Goal: Task Accomplishment & Management: Complete application form

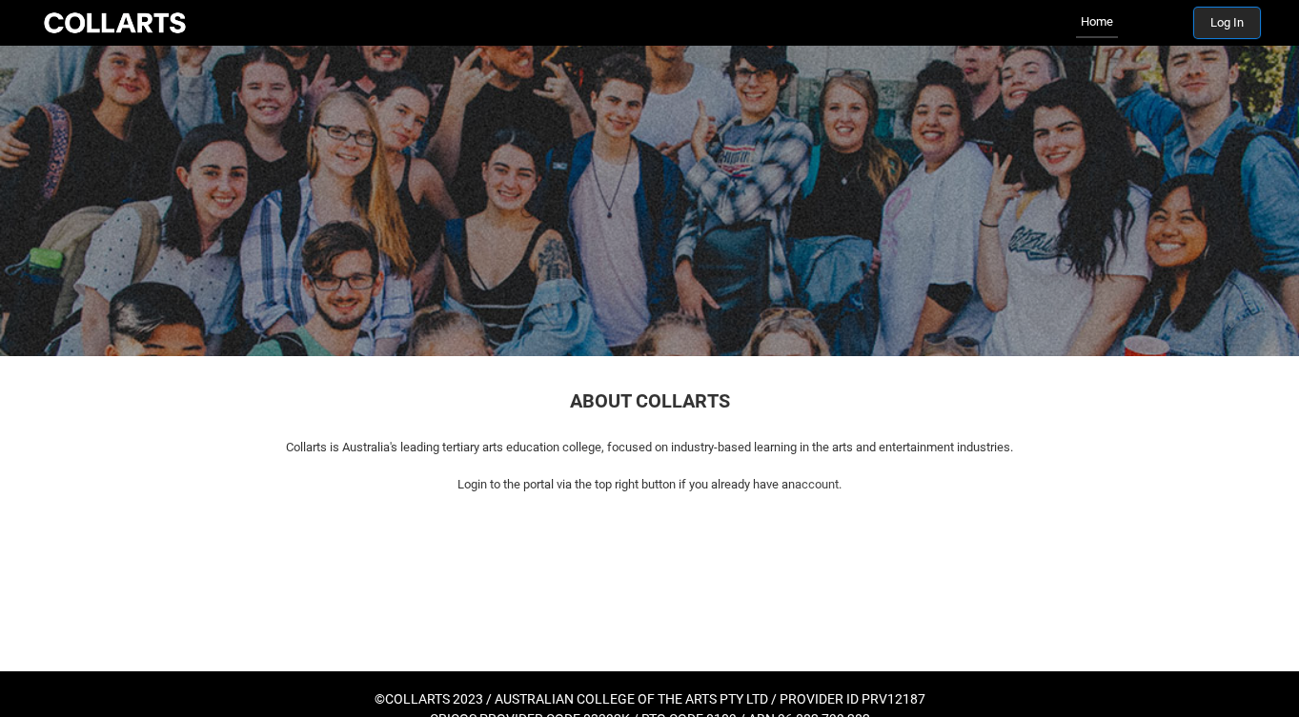
click at [1234, 18] on button "Log In" at bounding box center [1227, 23] width 66 height 30
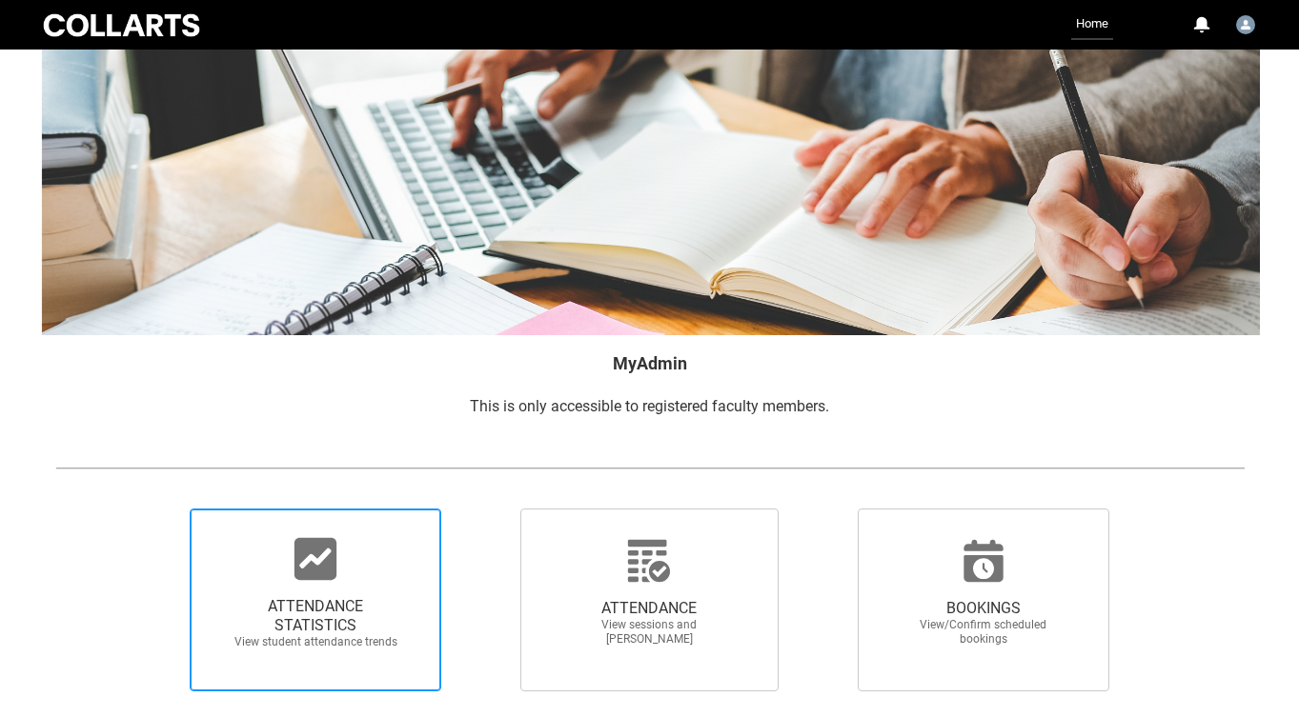
click at [286, 571] on div at bounding box center [315, 559] width 183 height 46
click at [158, 509] on input "ATTENDANCE STATISTICS View student attendance trends" at bounding box center [157, 508] width 1 height 1
radio input "true"
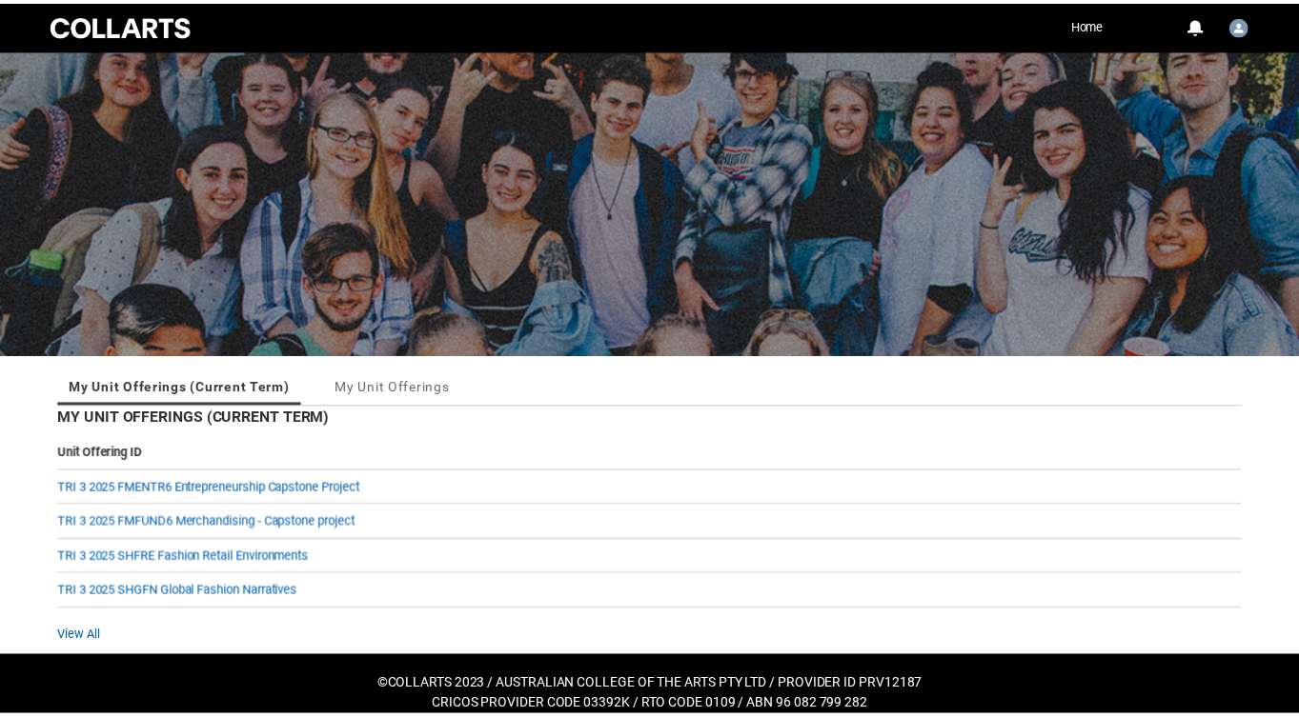
scroll to position [17, 0]
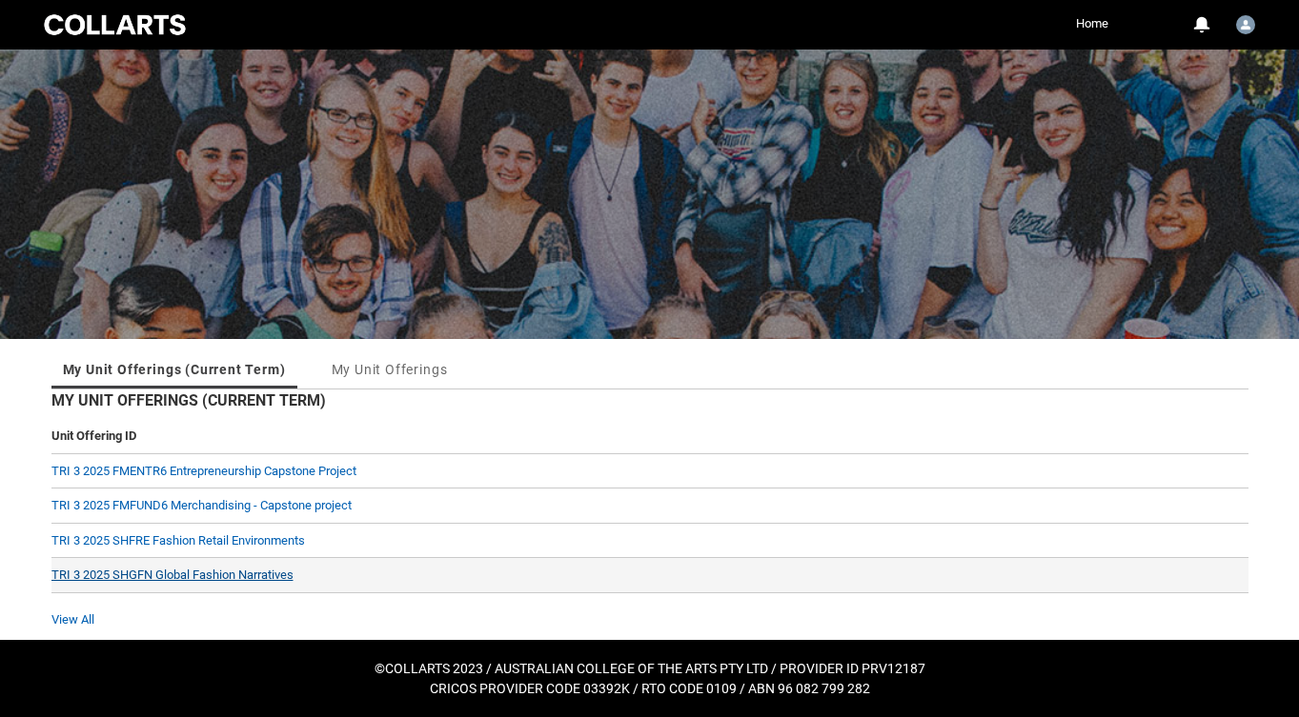
click at [184, 577] on link "TRI 3 2025 SHGFN Global Fashion Narratives" at bounding box center [172, 575] width 242 height 14
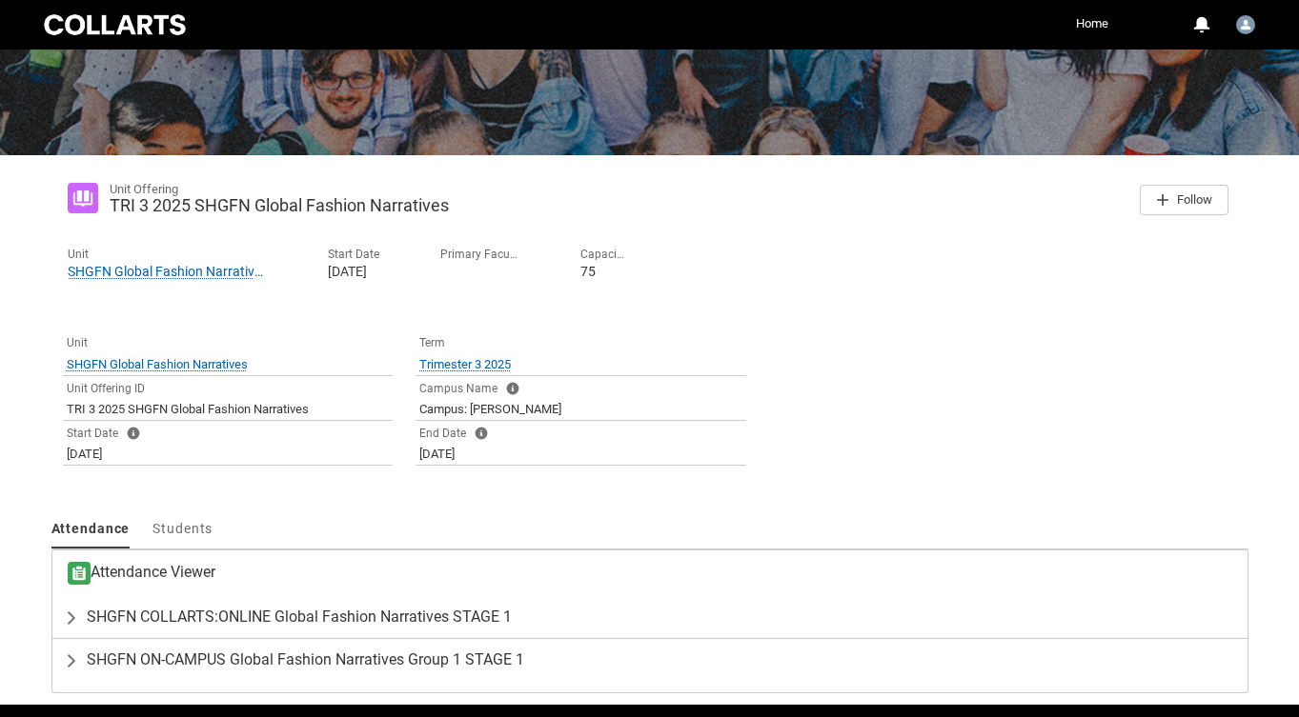
scroll to position [266, 0]
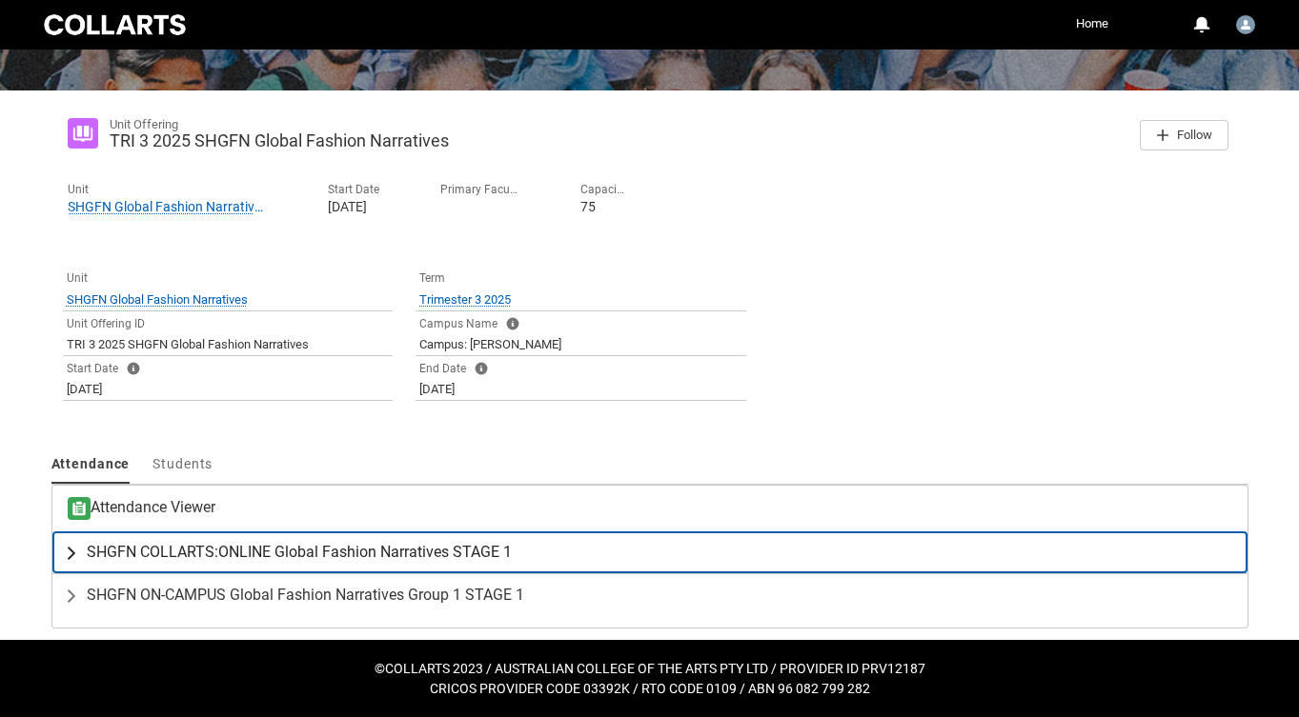
click at [192, 553] on span "SHGFN COLLARTS:ONLINE Global Fashion Narratives STAGE 1" at bounding box center [299, 552] width 425 height 19
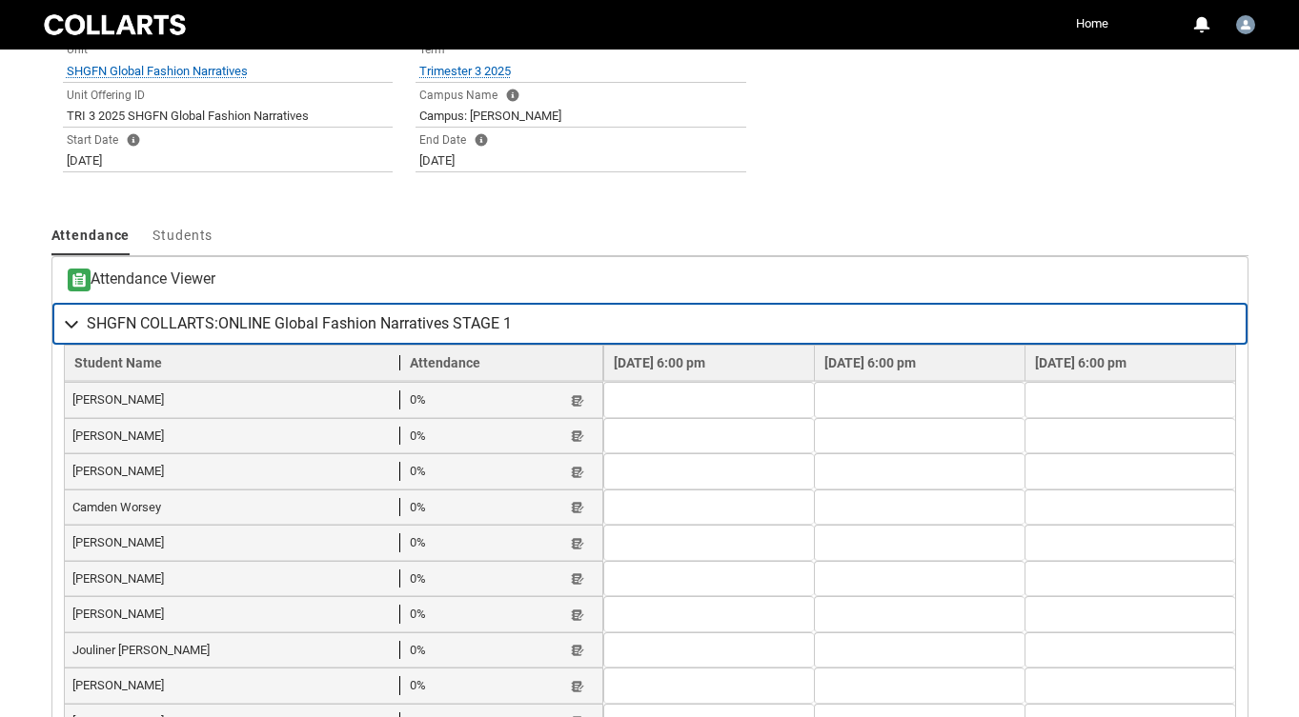
scroll to position [496, 0]
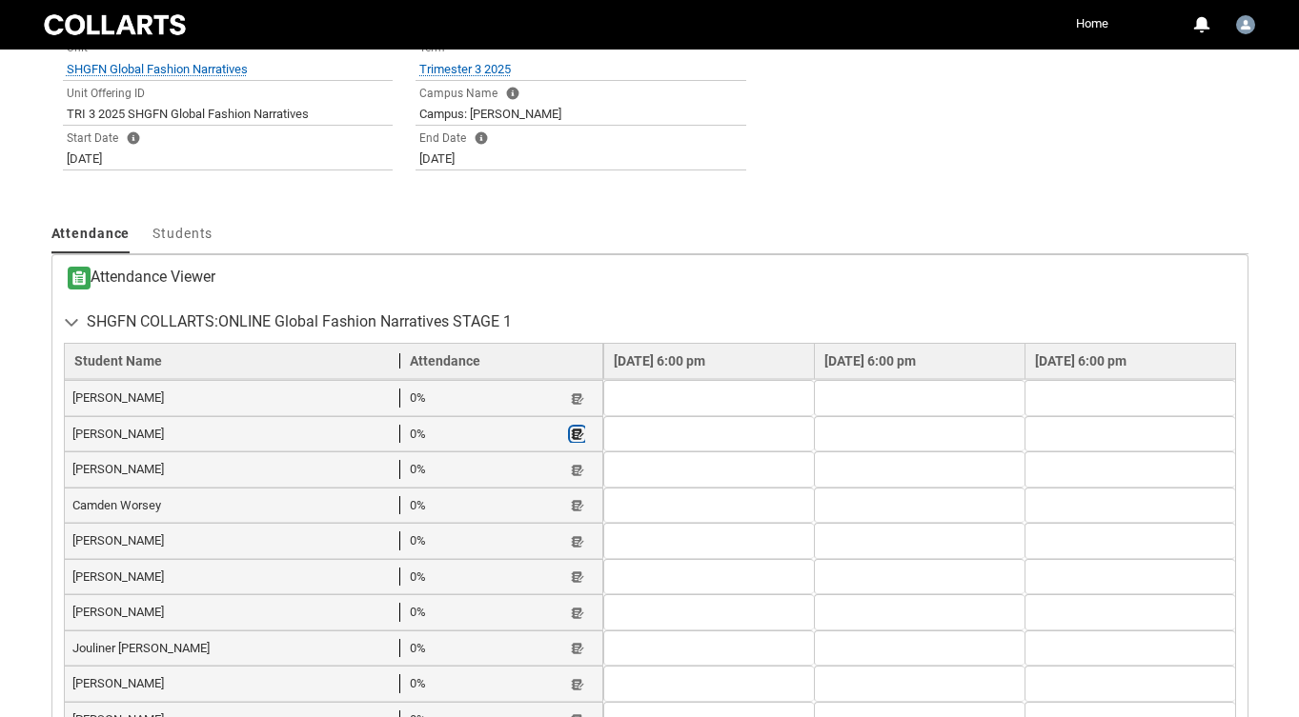
click at [571, 435] on lightning-primitive-icon "button" at bounding box center [577, 435] width 13 height 14
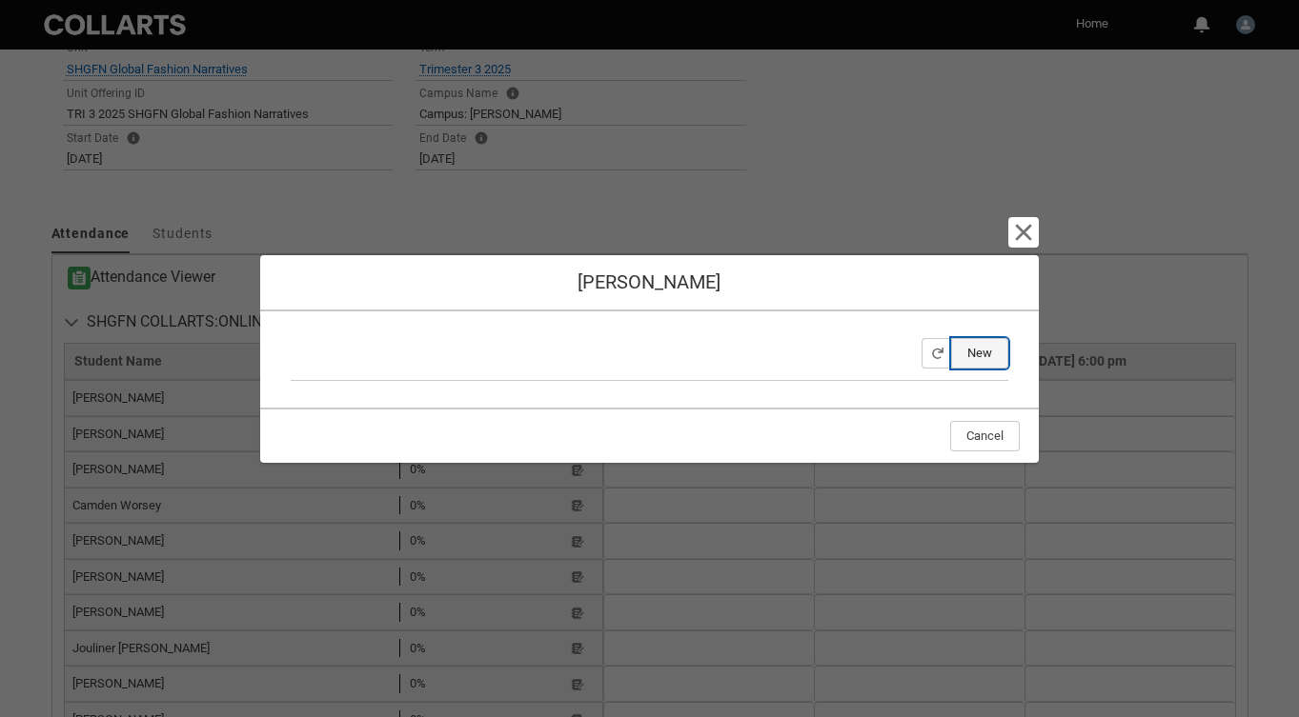
click at [987, 356] on button "New" at bounding box center [979, 353] width 57 height 30
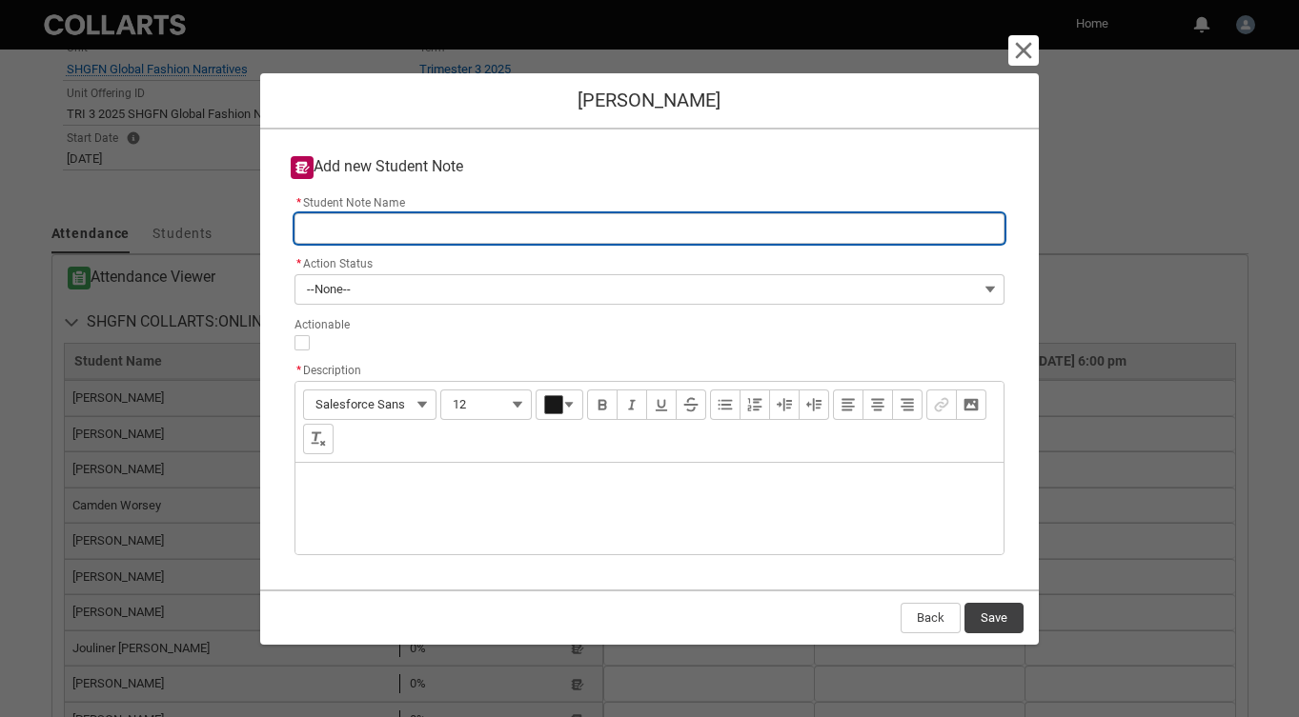
click at [438, 220] on input "* Student Note Name" at bounding box center [649, 228] width 711 height 30
type lightning-primitive-input-simple "r"
type input "r"
type lightning-primitive-input-simple "re"
type input "re"
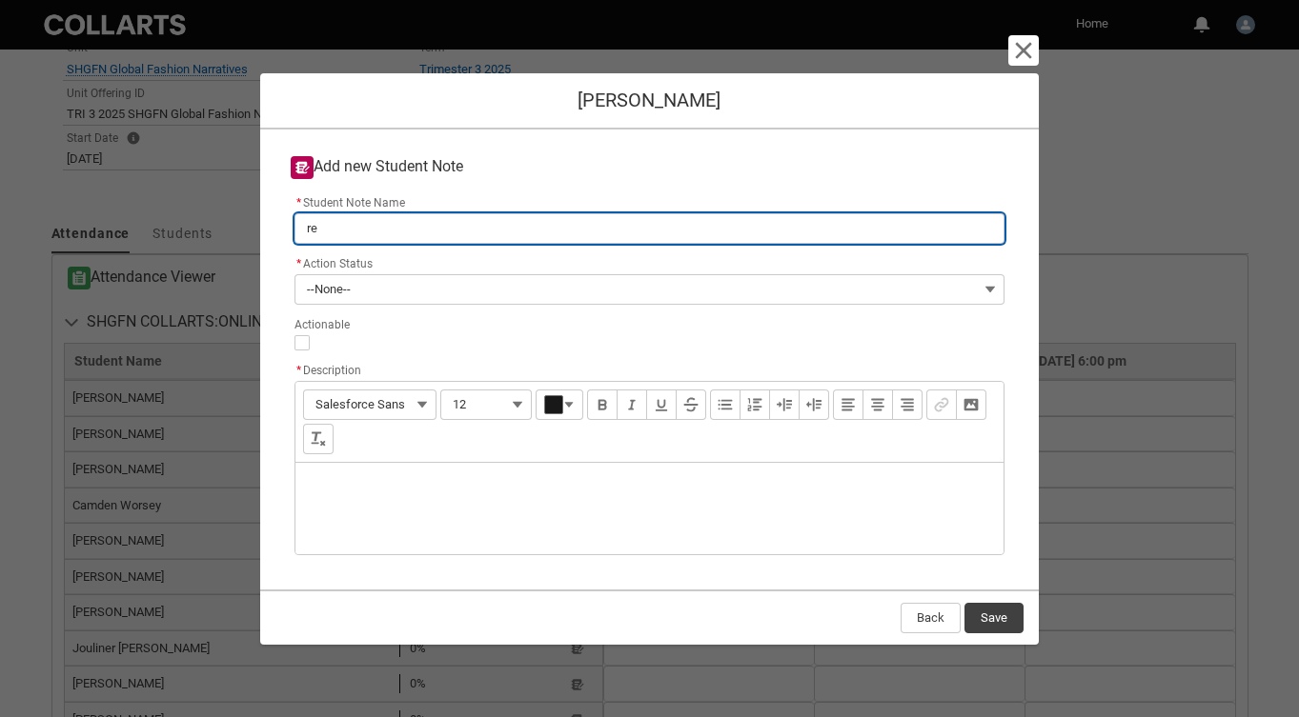
type lightning-primitive-input-simple "res"
type input "res"
type lightning-primitive-input-simple "resu"
type input "resu"
type lightning-primitive-input-simple "resub"
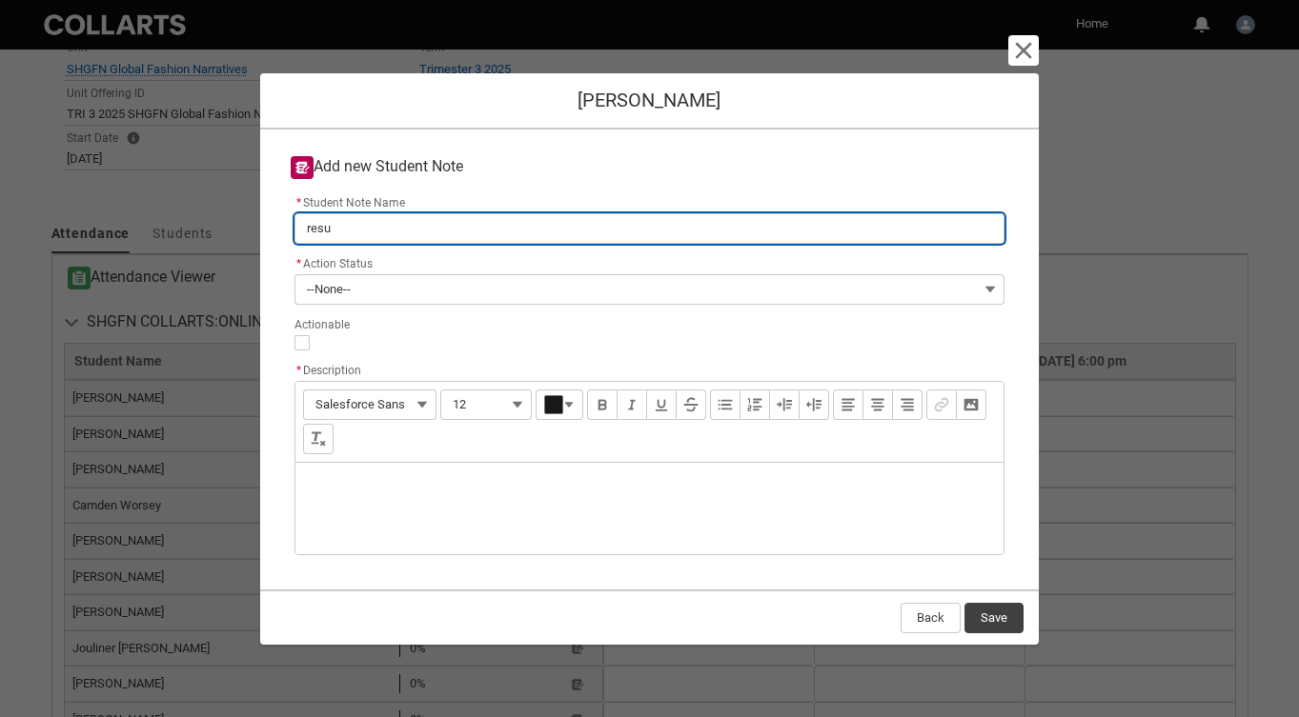
type input "resub"
type lightning-primitive-input-simple "resubm"
type input "resubm"
type lightning-primitive-input-simple "resubmi"
type input "resubmi"
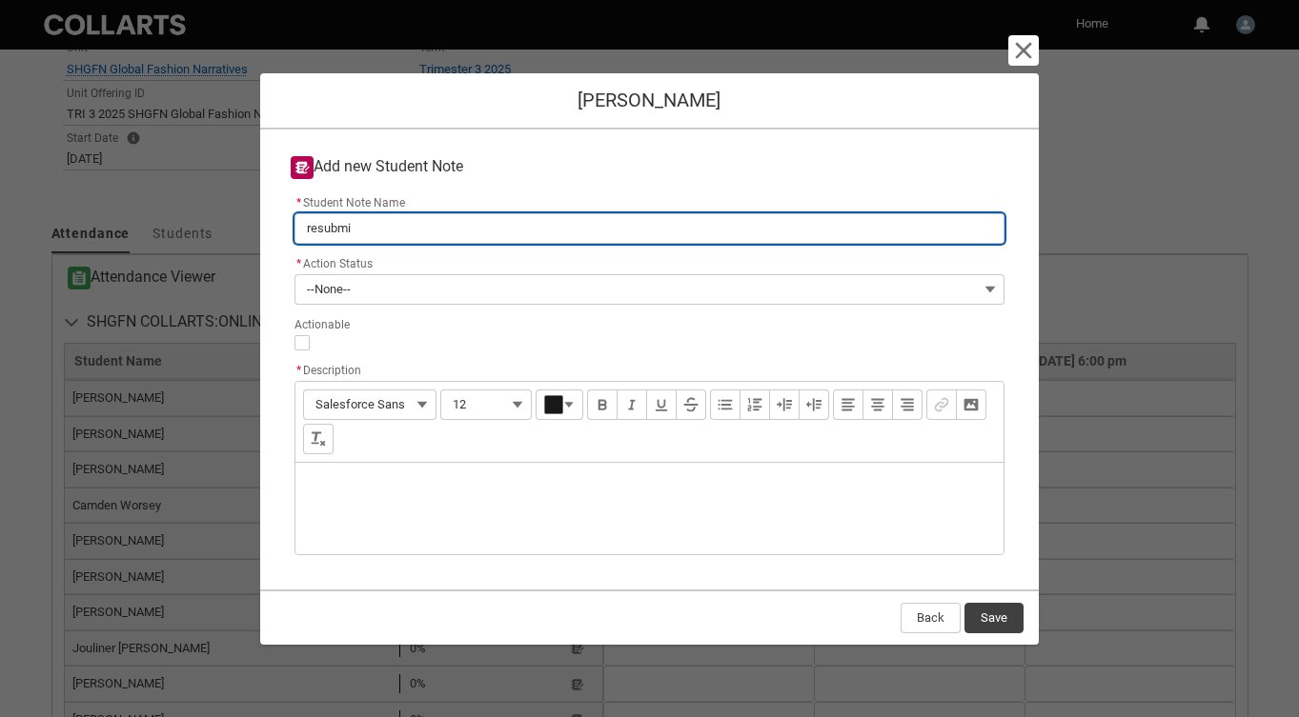
type lightning-primitive-input-simple "resubmis"
type input "resubmis"
type lightning-primitive-input-simple "resubmiss"
type input "resubmiss"
type lightning-primitive-input-simple "resubmissi"
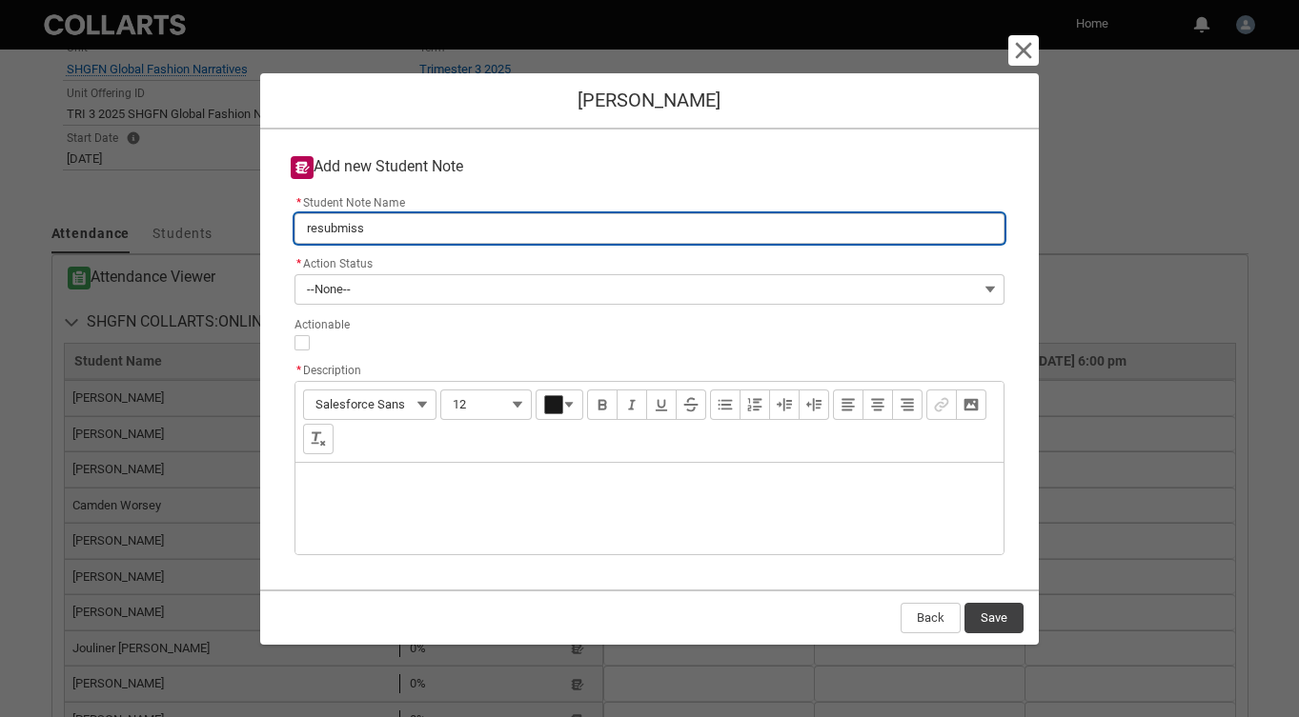
type input "resubmissi"
type lightning-primitive-input-simple "resubmissio"
type input "resubmissio"
type lightning-primitive-input-simple "resubmission"
type input "resubmission"
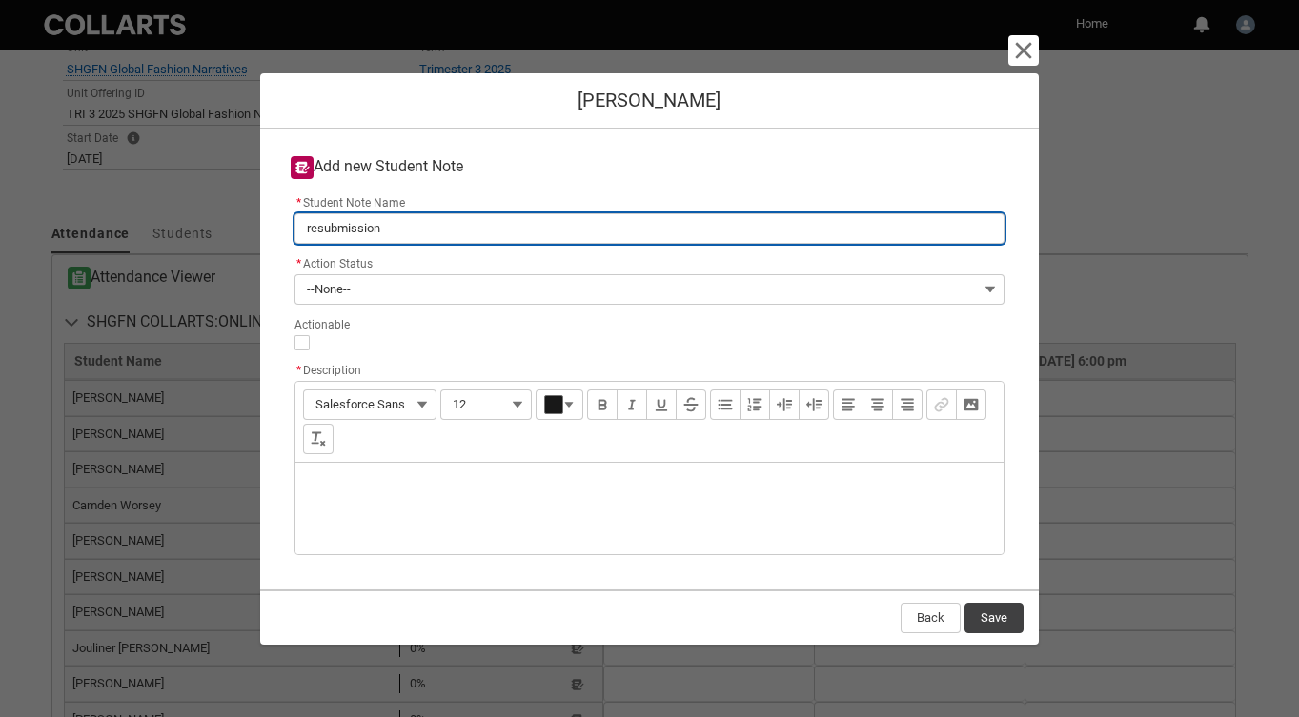
type lightning-primitive-input-simple "resubmission"
type input "resubmission"
type lightning-primitive-input-simple "resubmission r"
type input "resubmission r"
type lightning-primitive-input-simple "resubmission re"
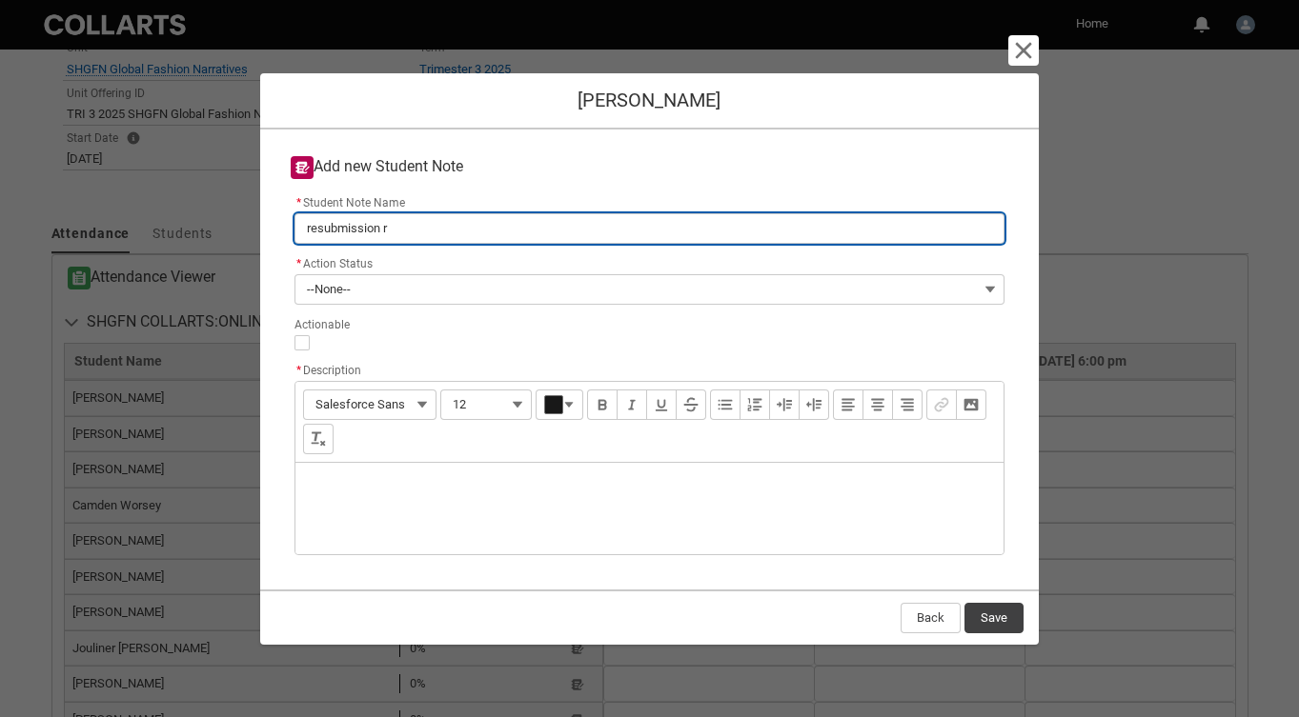
type input "resubmission re"
type lightning-primitive-input-simple "resubmission req"
type input "resubmission req"
type lightning-primitive-input-simple "resubmission requ"
type input "resubmission requ"
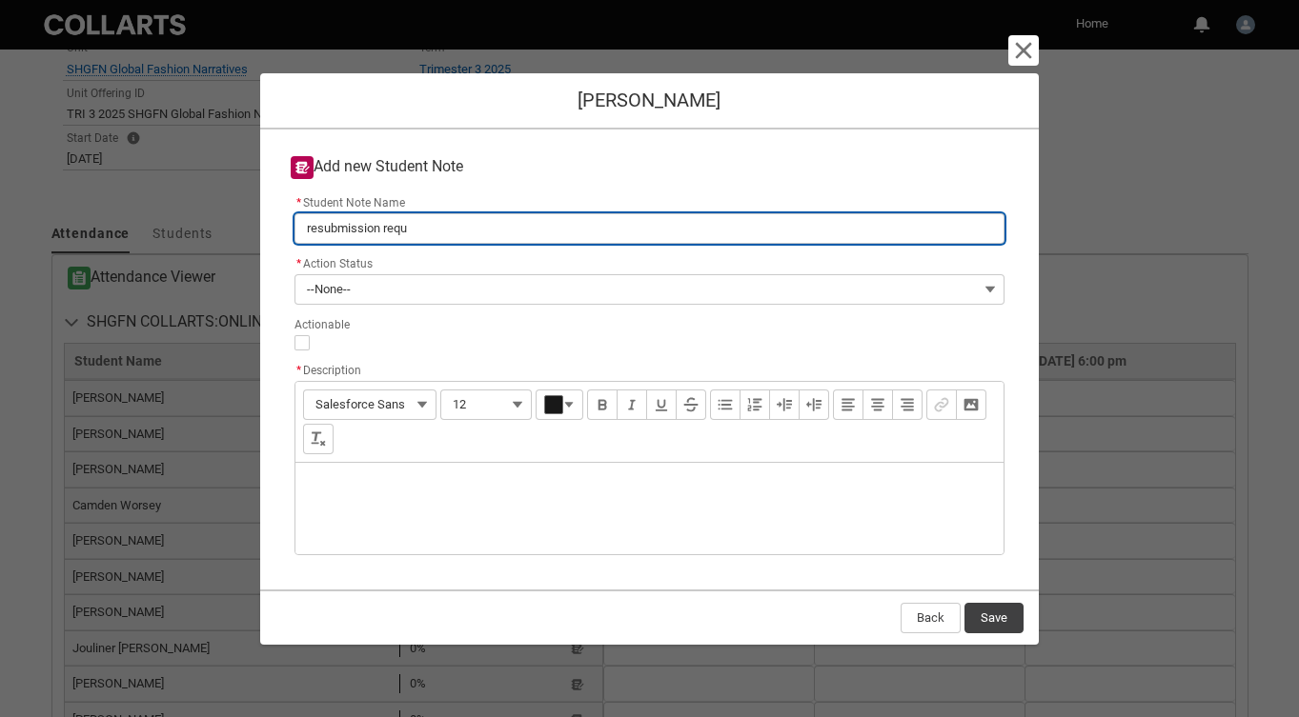
type lightning-primitive-input-simple "resubmission reque"
type input "resubmission reque"
type lightning-primitive-input-simple "resubmission reques"
type input "resubmission reques"
type lightning-primitive-input-simple "resubmission request"
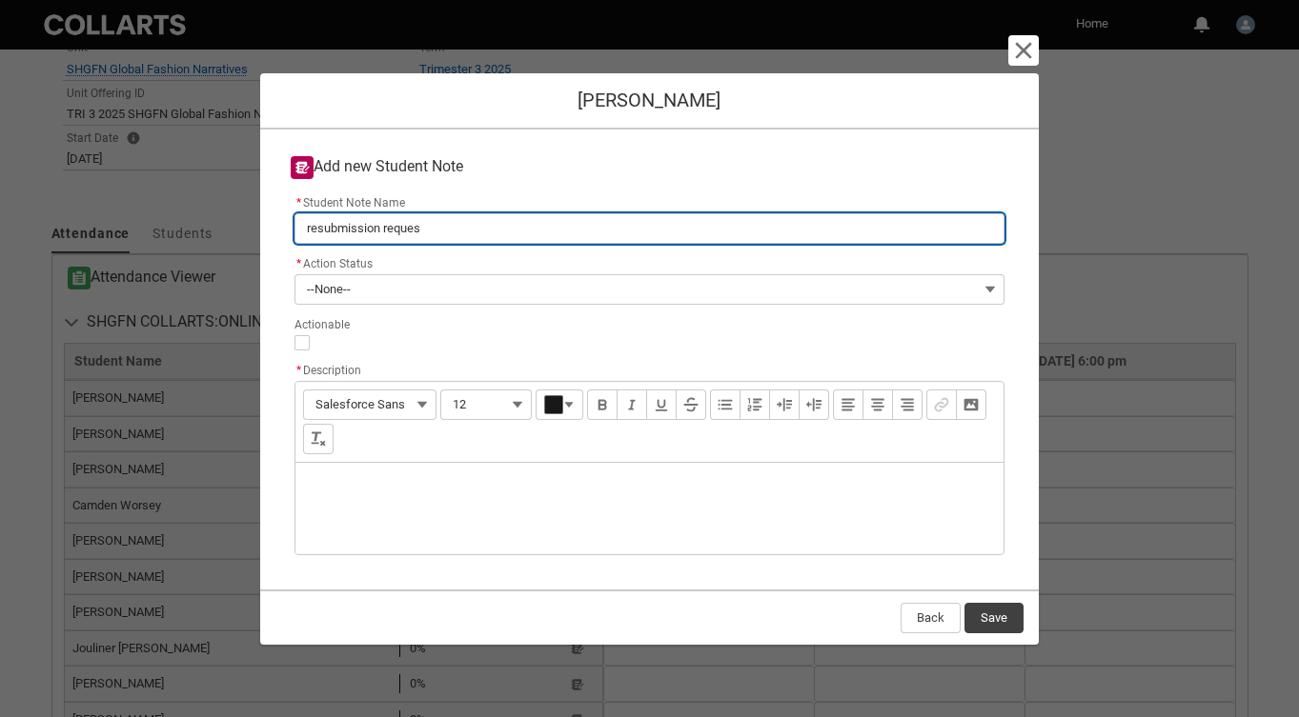
type input "resubmission request"
type lightning-primitive-input-simple "resubmission request"
type input "resubmission request"
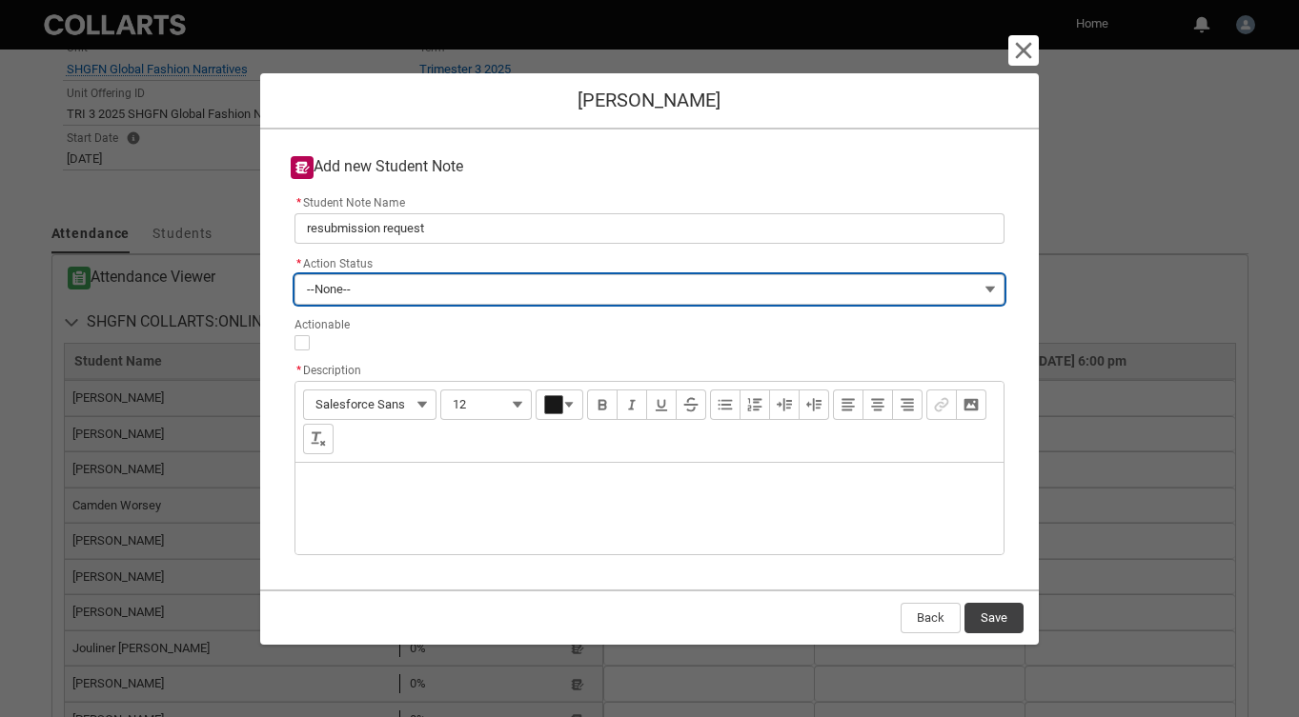
click at [344, 287] on span "--None--" at bounding box center [329, 289] width 44 height 29
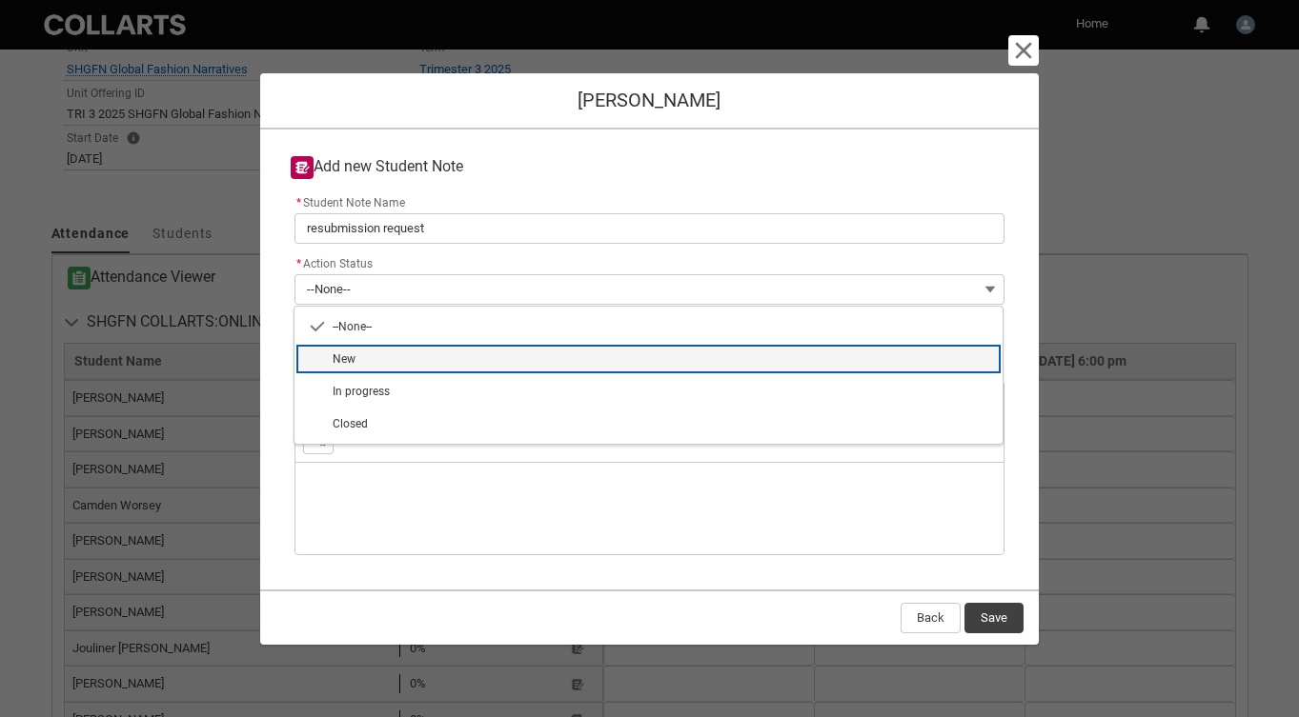
click at [389, 357] on span "New" at bounding box center [662, 359] width 659 height 17
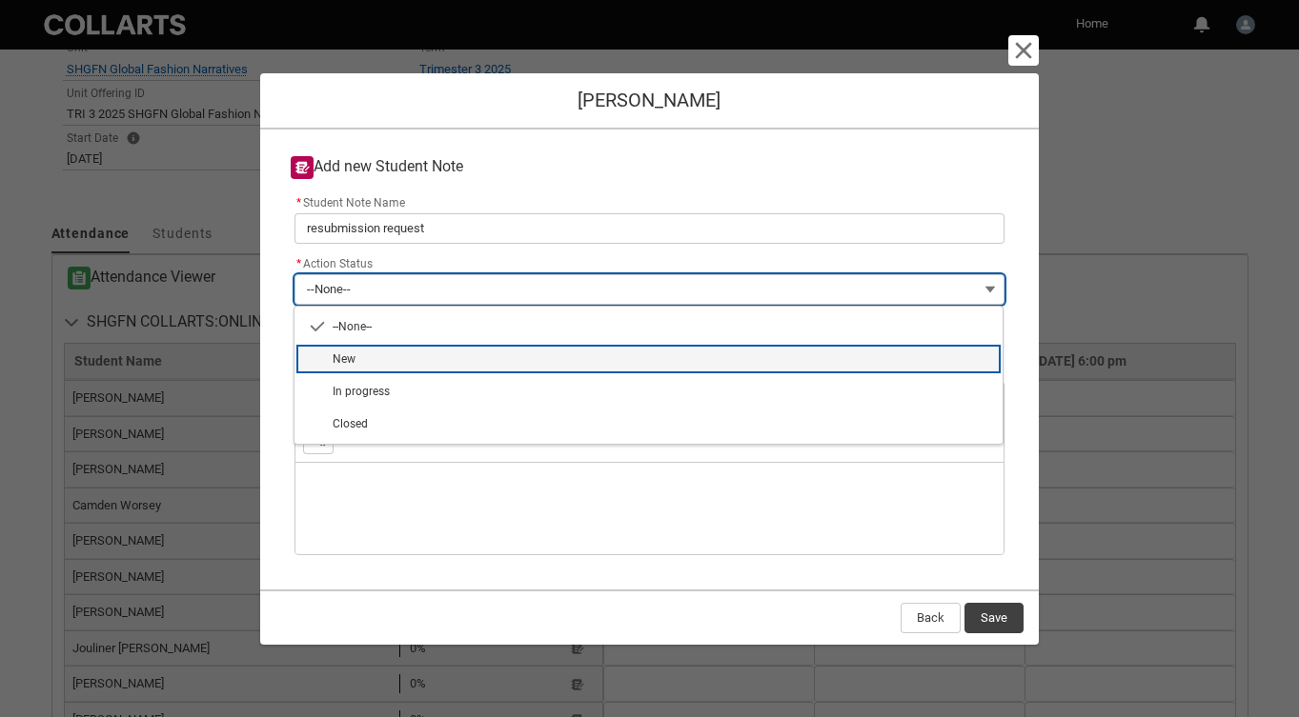
type lightning-combobox "New"
type lightning-picklist "New"
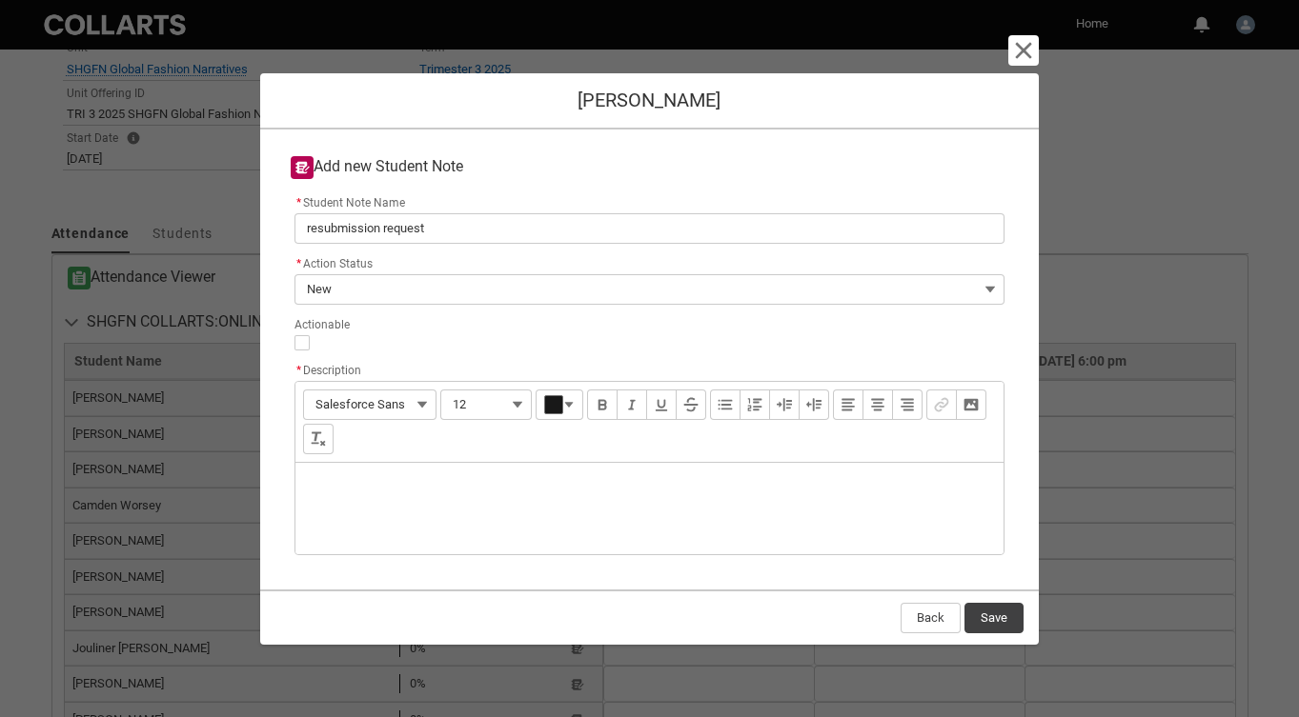
click at [379, 483] on div "Description" at bounding box center [649, 508] width 709 height 91
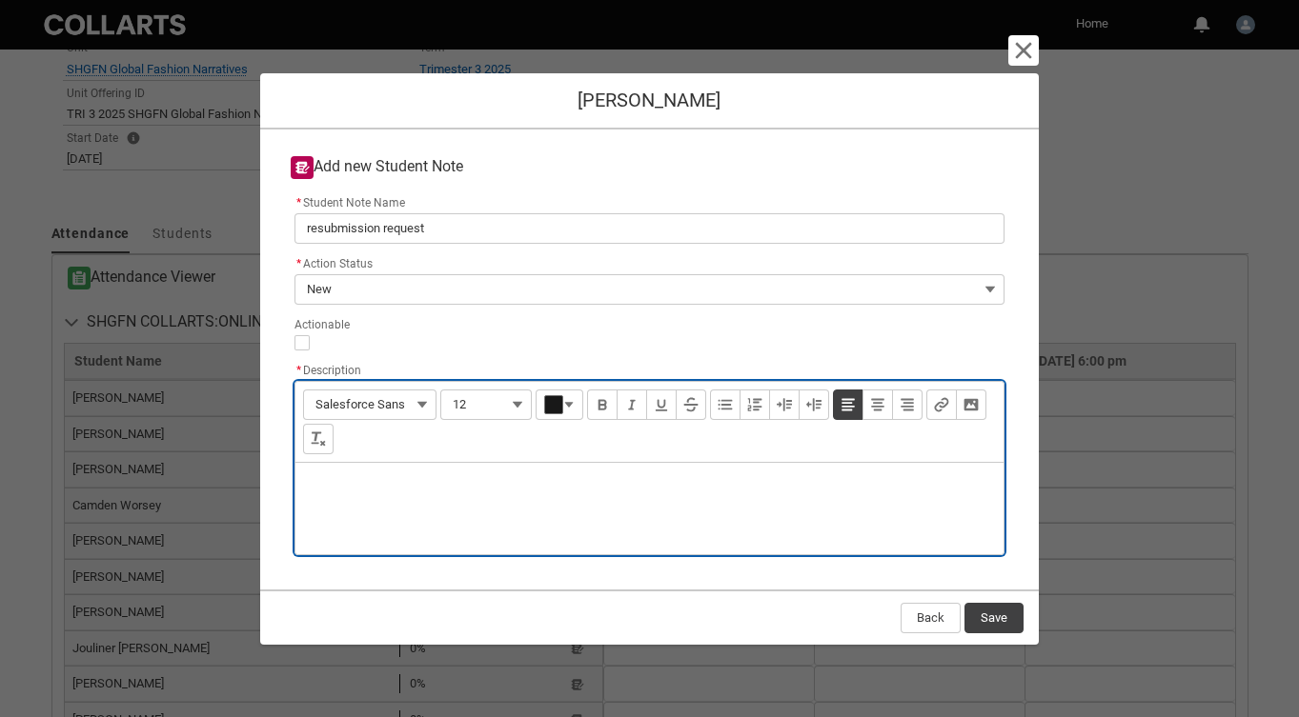
type lightning-input-rich-text "<p>I</p>"
click at [329, 487] on p "I ahve emailed April to re-submit her written component as it is lacking in in-…" at bounding box center [650, 487] width 678 height 19
click at [834, 495] on p "I have emailed April to re-submit her written component as it is lacking in in-…" at bounding box center [650, 487] width 678 height 19
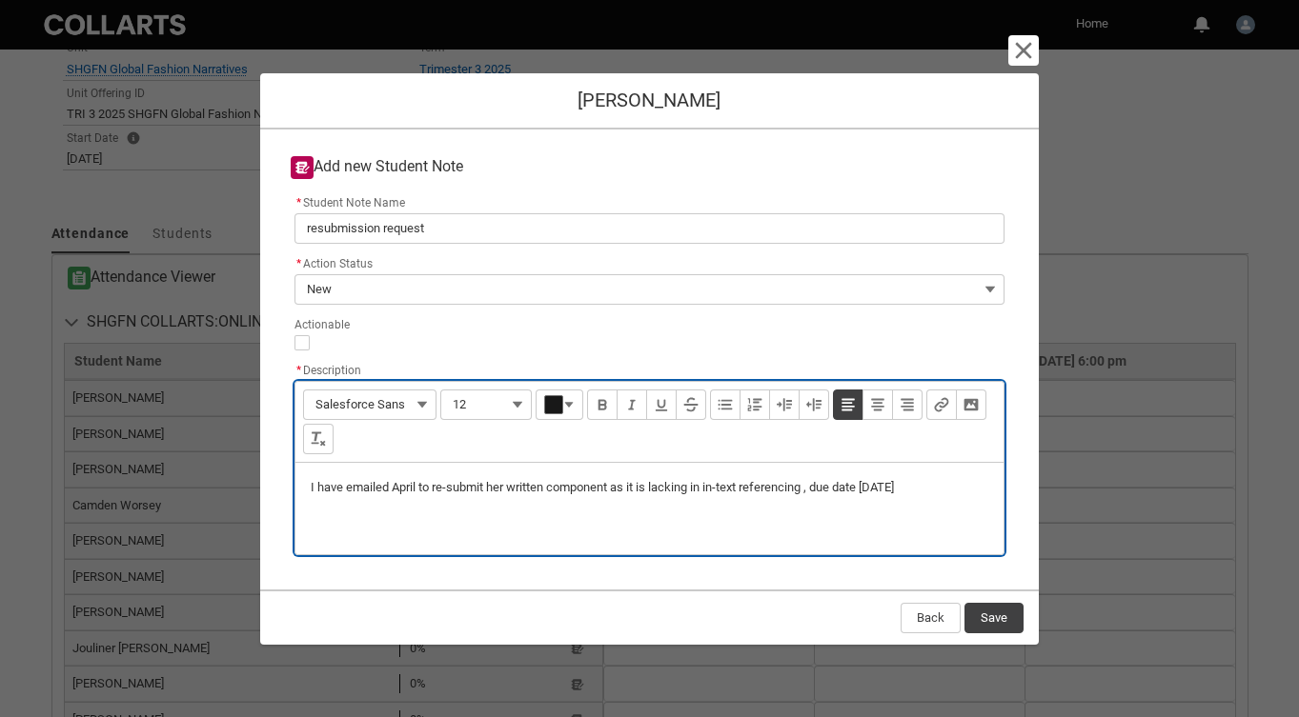
click at [818, 484] on p "I have emailed April to re-submit her written component as it is lacking in in-…" at bounding box center [650, 487] width 678 height 19
type lightning-input-rich-text "<p>I have emailed April to re-submit her written component as it is lacking in …"
click at [1005, 617] on button "Save" at bounding box center [993, 618] width 59 height 30
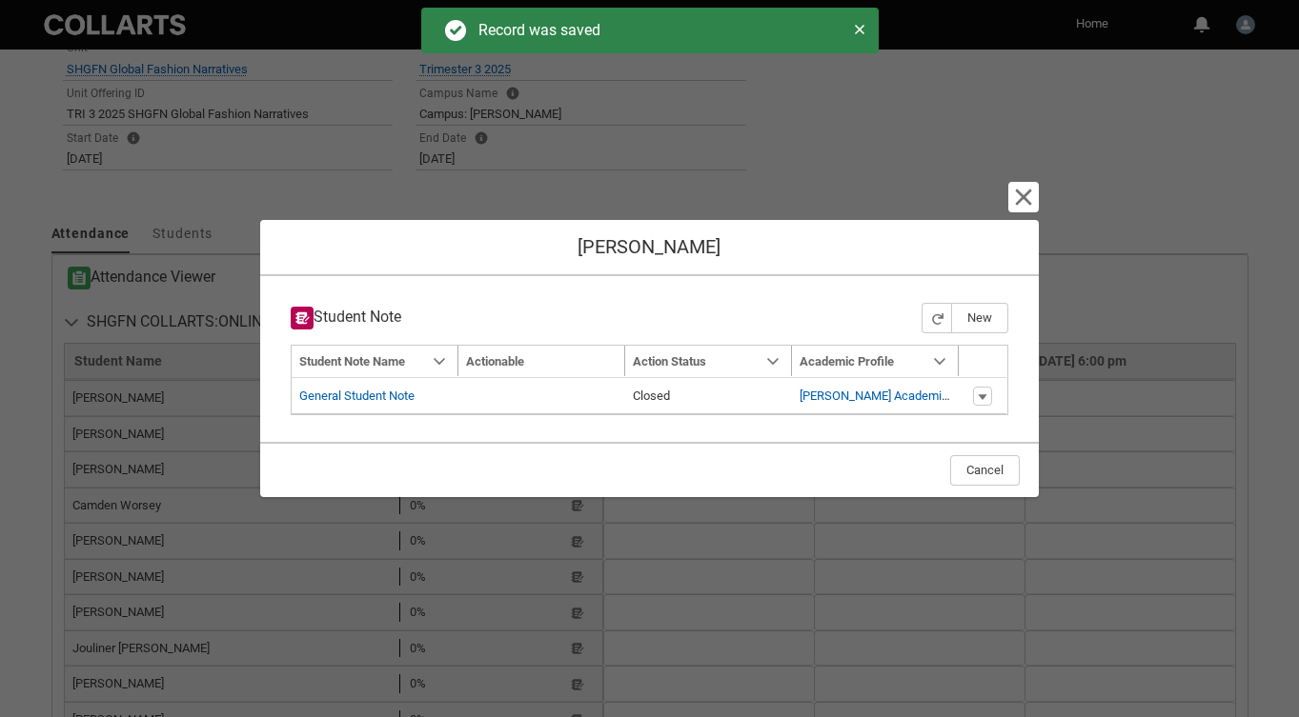
type input "175"
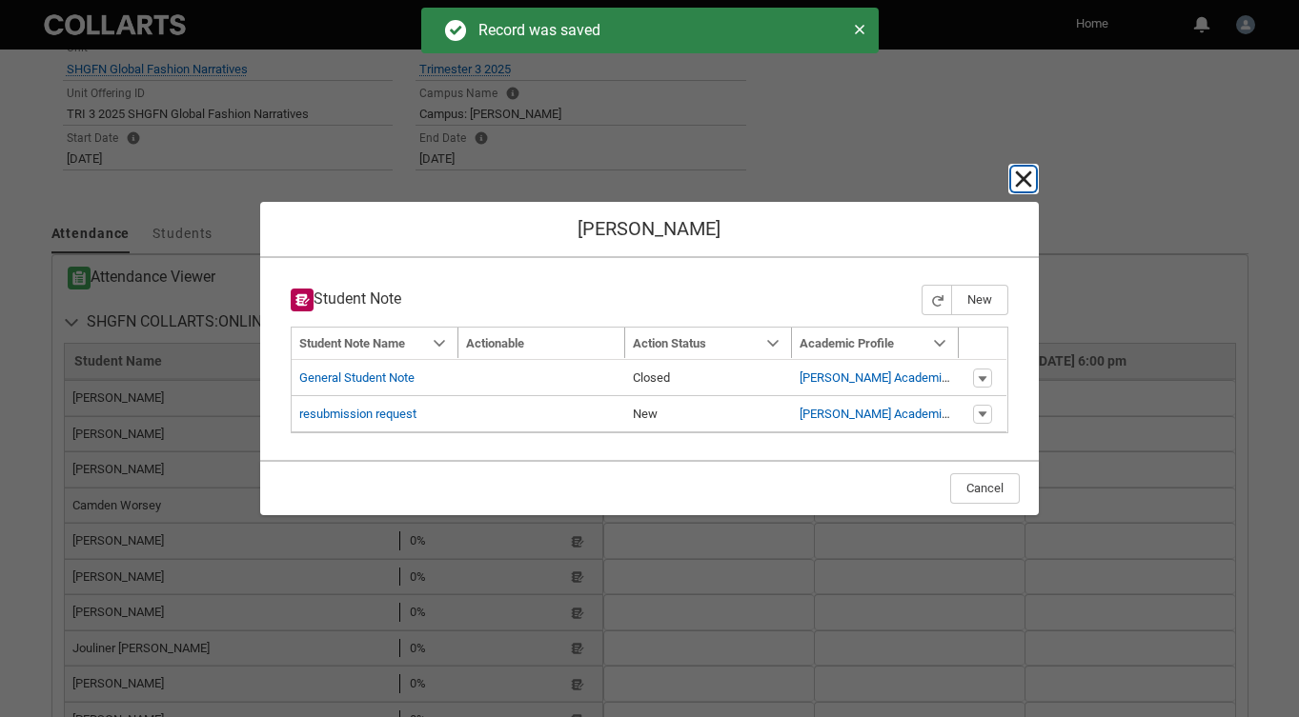
click at [1023, 176] on lightning-primitive-icon "button" at bounding box center [1023, 179] width 23 height 23
